Goal: Information Seeking & Learning: Learn about a topic

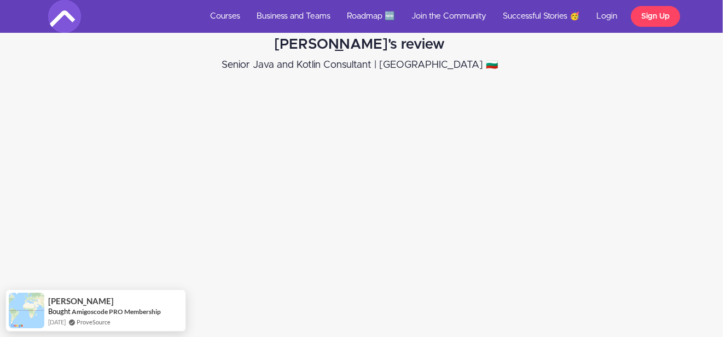
scroll to position [2142, 3]
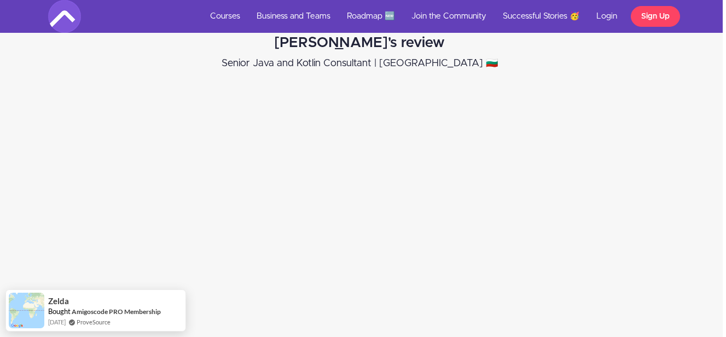
drag, startPoint x: 611, startPoint y: 138, endPoint x: 614, endPoint y: 125, distance: 12.8
click at [614, 125] on div "[PERSON_NAME]'s review Senior Java and Kotlin Consultant | [GEOGRAPHIC_DATA] 🇧🇬" at bounding box center [360, 190] width 743 height 333
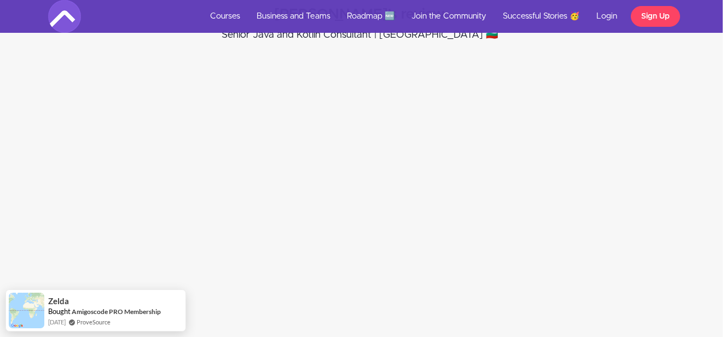
scroll to position [2171, 3]
click at [614, 125] on div "[PERSON_NAME]'s review Senior Java and Kotlin Consultant | [GEOGRAPHIC_DATA] 🇧🇬" at bounding box center [360, 161] width 743 height 333
click at [640, 123] on div "[PERSON_NAME]'s review Senior Java and Kotlin Consultant | [GEOGRAPHIC_DATA] 🇧🇬" at bounding box center [360, 161] width 743 height 333
click at [601, 198] on div "[PERSON_NAME]'s review Senior Java and Kotlin Consultant | [GEOGRAPHIC_DATA] 🇧🇬" at bounding box center [359, 161] width 495 height 333
click at [620, 171] on div "[PERSON_NAME]'s review Senior Java and Kotlin Consultant | [GEOGRAPHIC_DATA] 🇧🇬" at bounding box center [360, 161] width 743 height 333
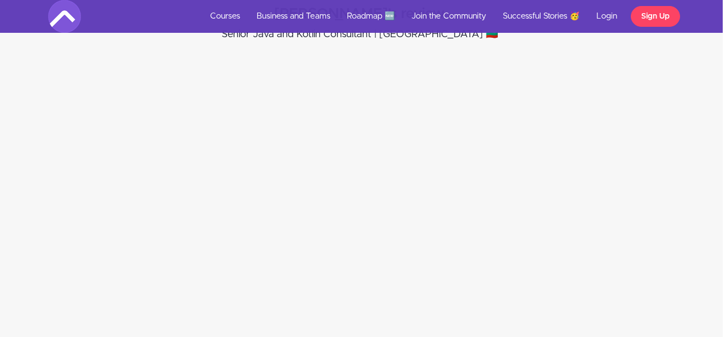
click at [608, 188] on div "[PERSON_NAME]'s review Senior Java and Kotlin Consultant | [GEOGRAPHIC_DATA] 🇧🇬" at bounding box center [360, 161] width 743 height 333
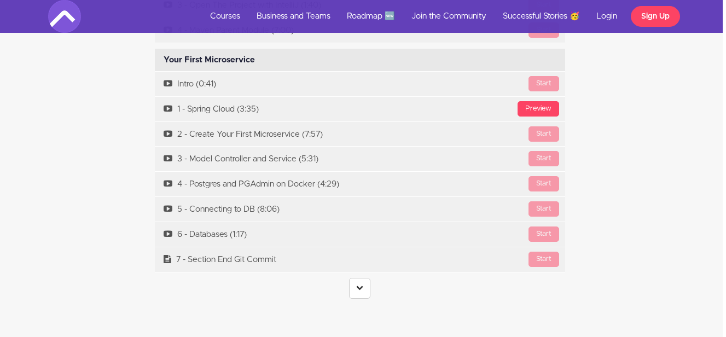
scroll to position [3197, 3]
click at [359, 283] on icon at bounding box center [359, 286] width 7 height 7
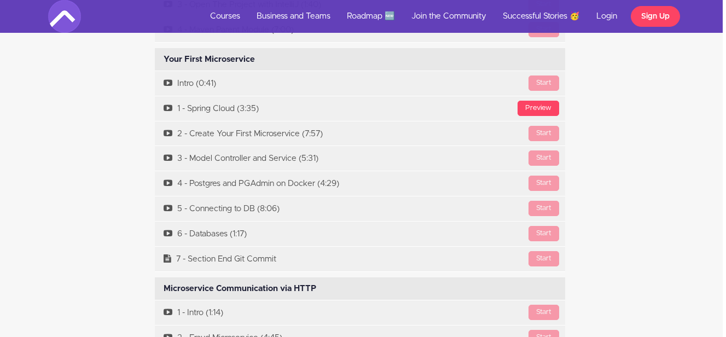
drag, startPoint x: 599, startPoint y: 161, endPoint x: 603, endPoint y: 118, distance: 43.4
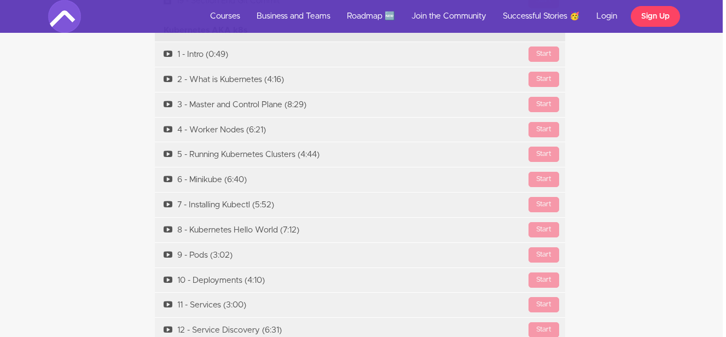
scroll to position [5698, 3]
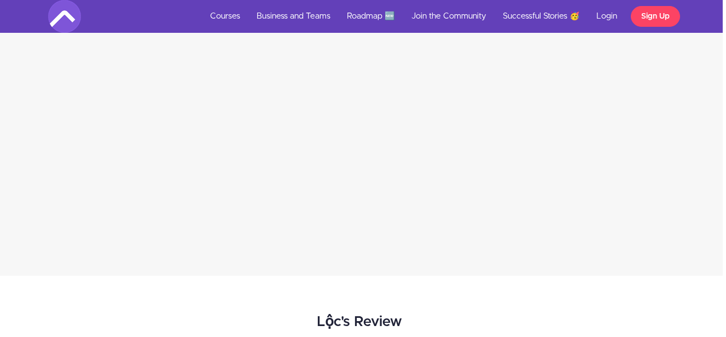
scroll to position [2249, 3]
